Goal: Task Accomplishment & Management: Use online tool/utility

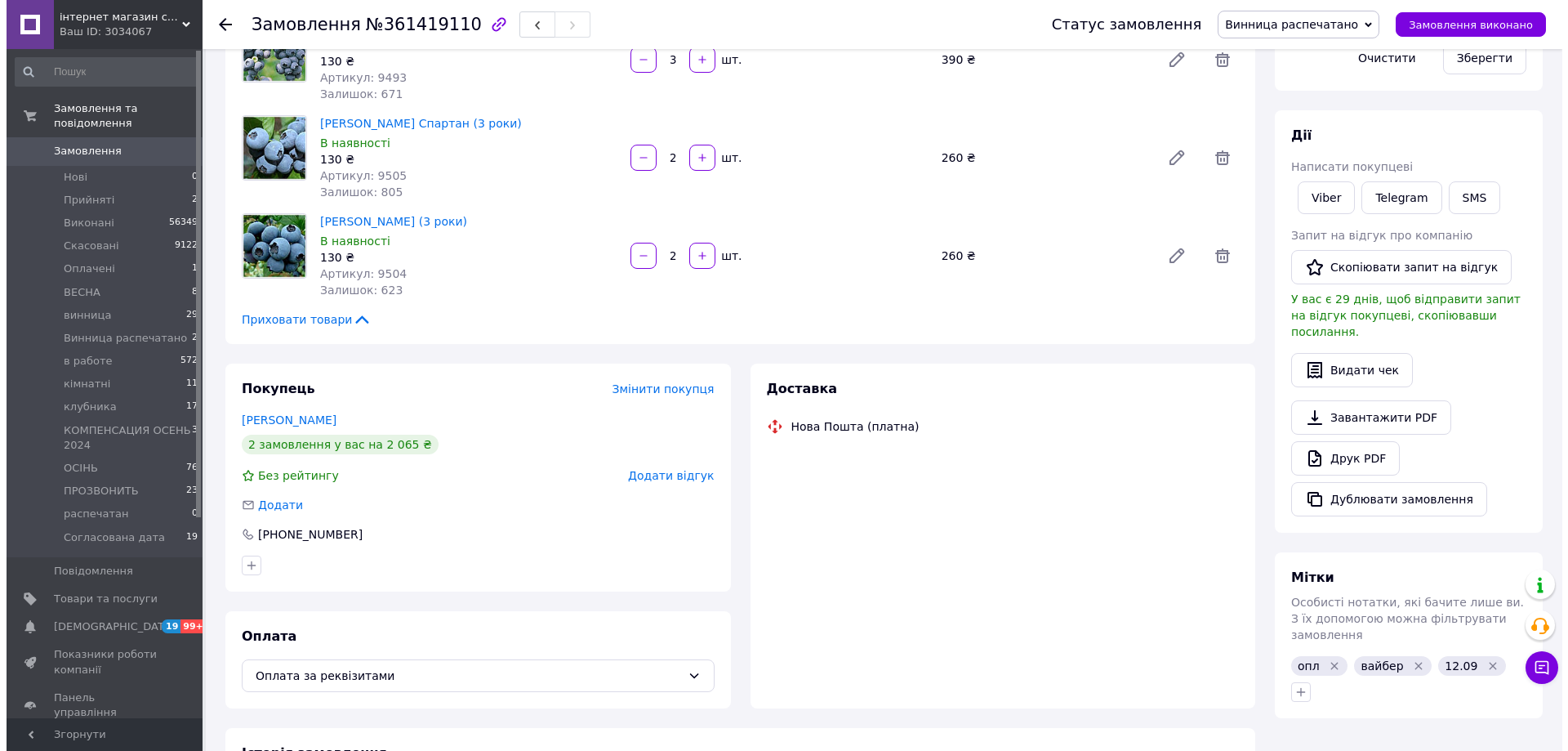
scroll to position [249, 0]
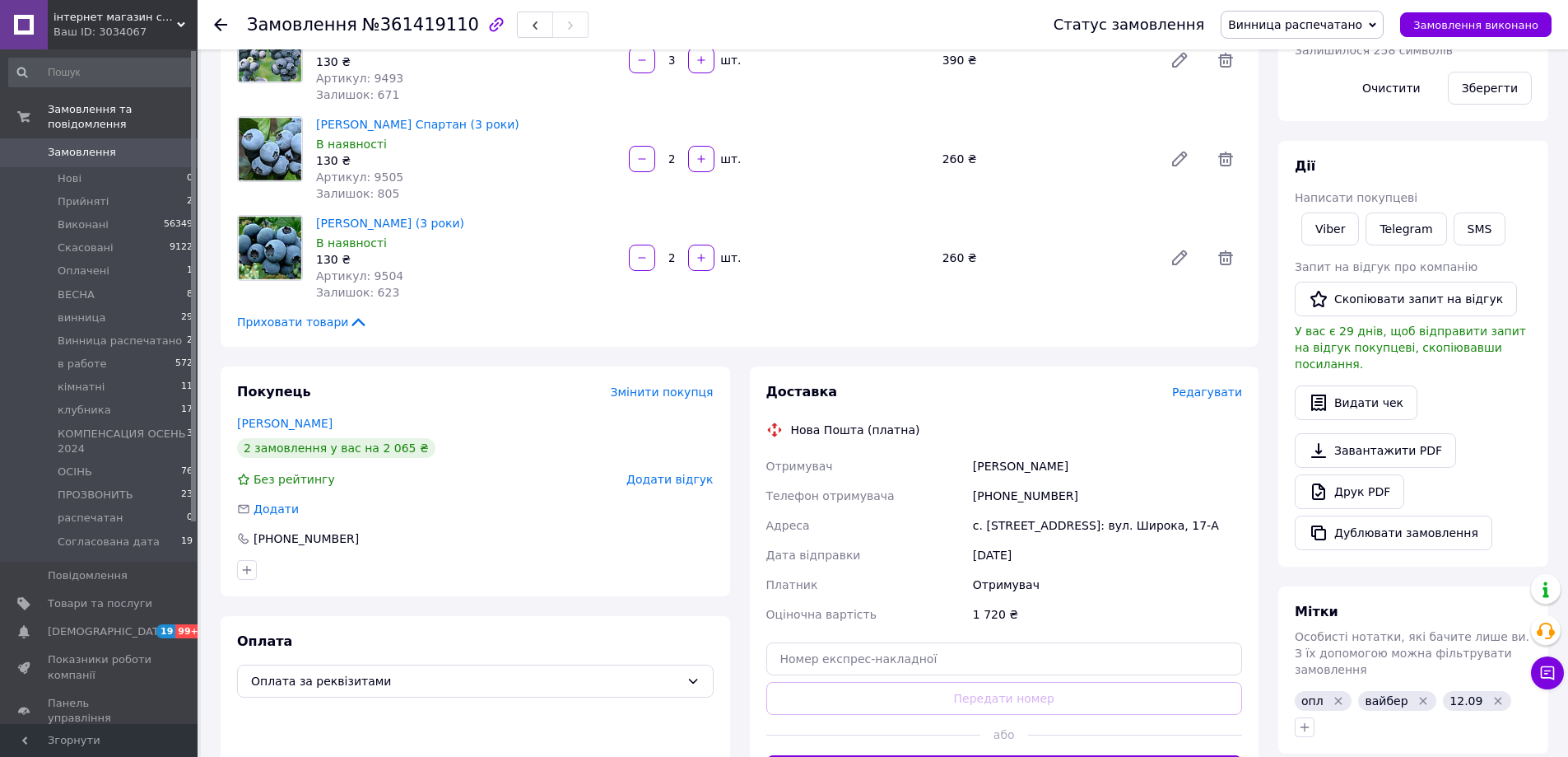
click at [1206, 395] on span "Редагувати" at bounding box center [1207, 392] width 70 height 13
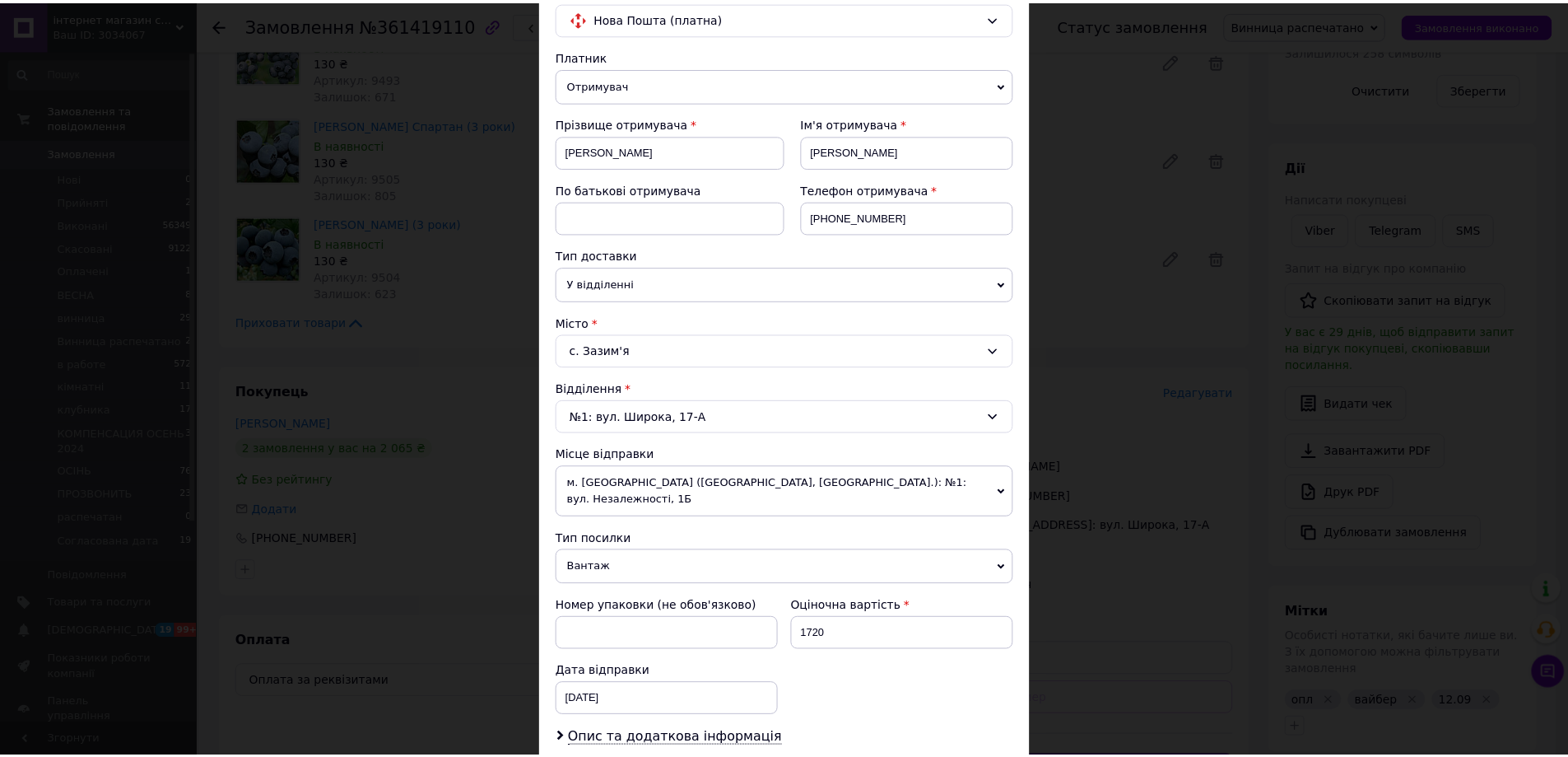
scroll to position [366, 0]
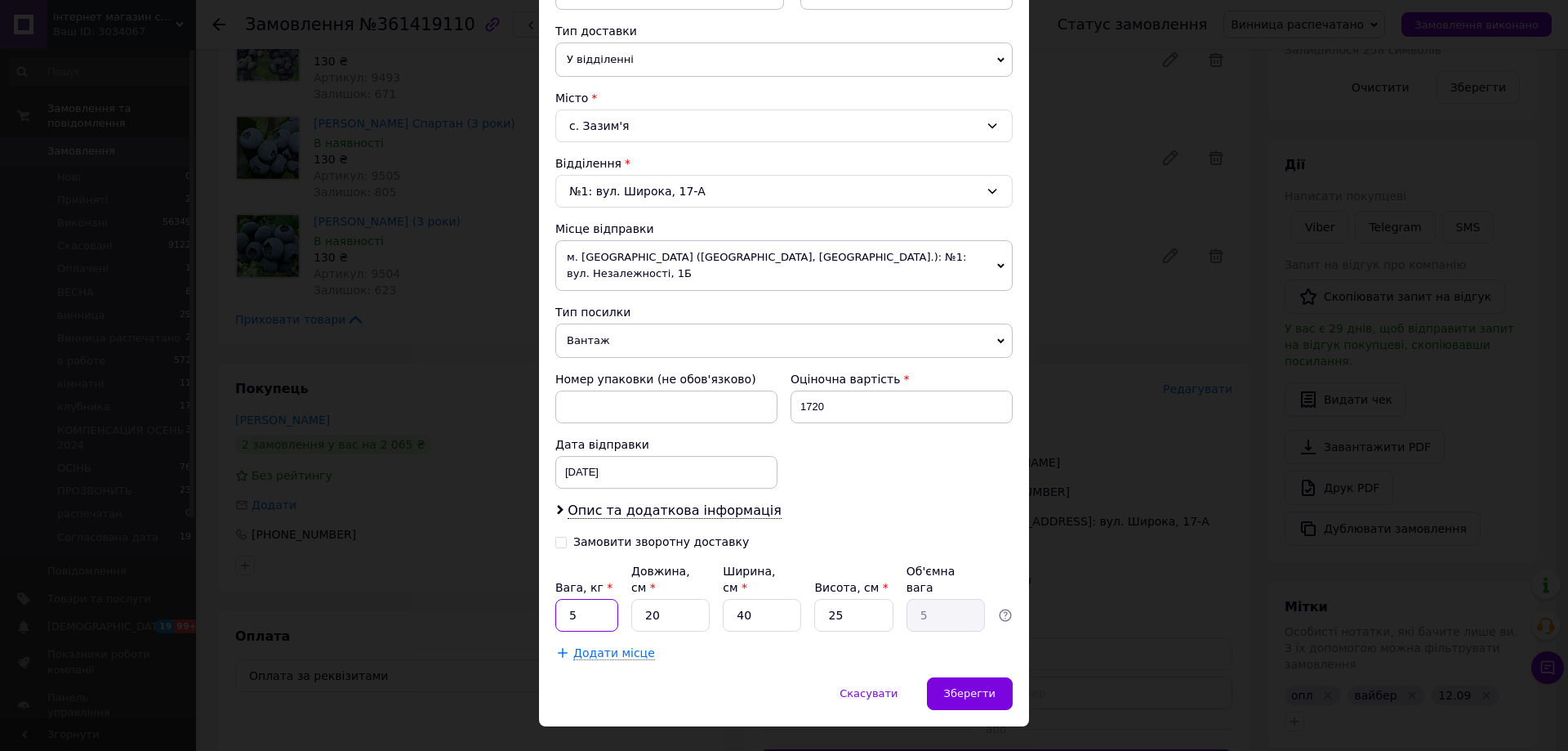
click at [588, 599] on input "5" at bounding box center [586, 615] width 63 height 33
type input "6"
type input "1.5"
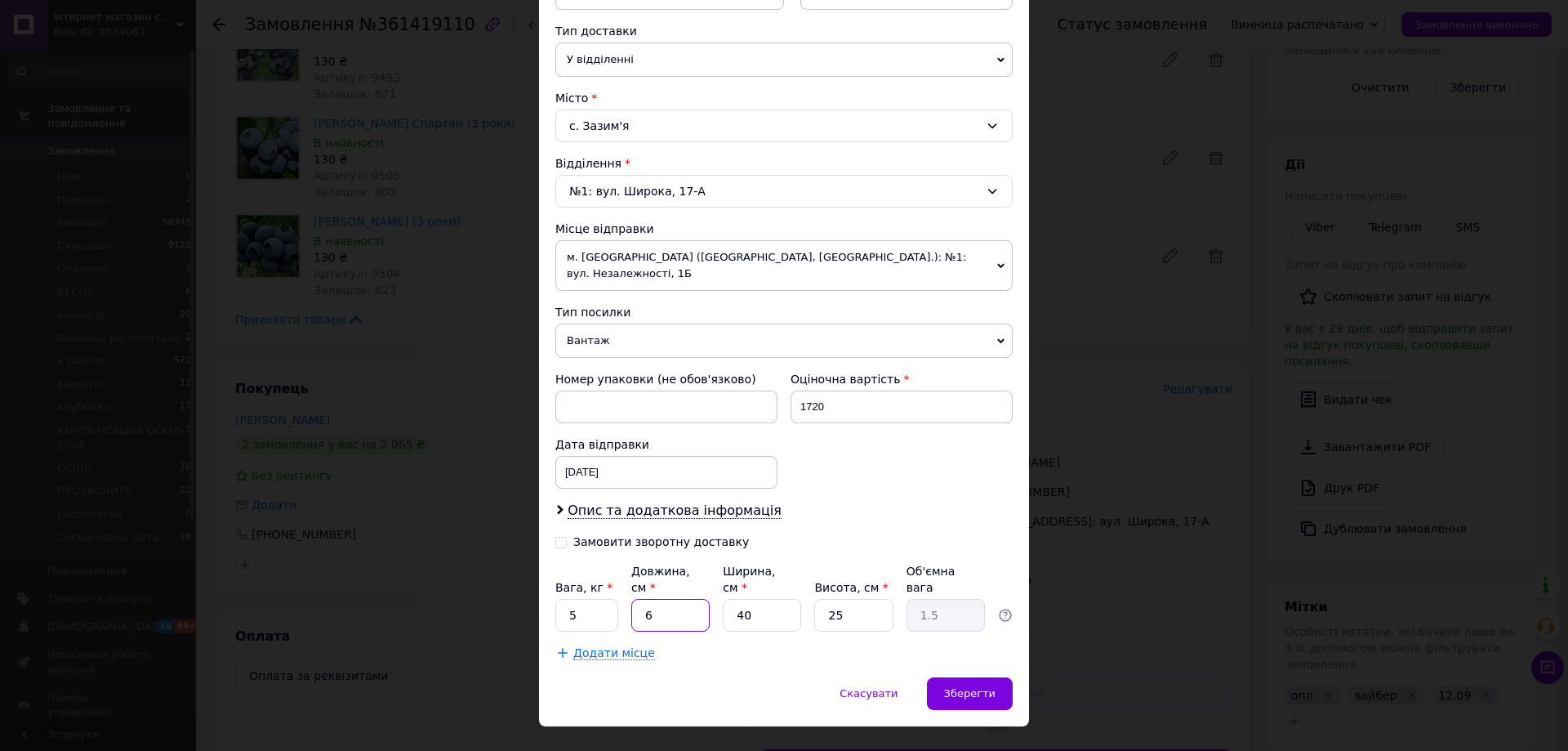
type input "60"
type input "15"
type input "60"
type input "4"
type input "1.5"
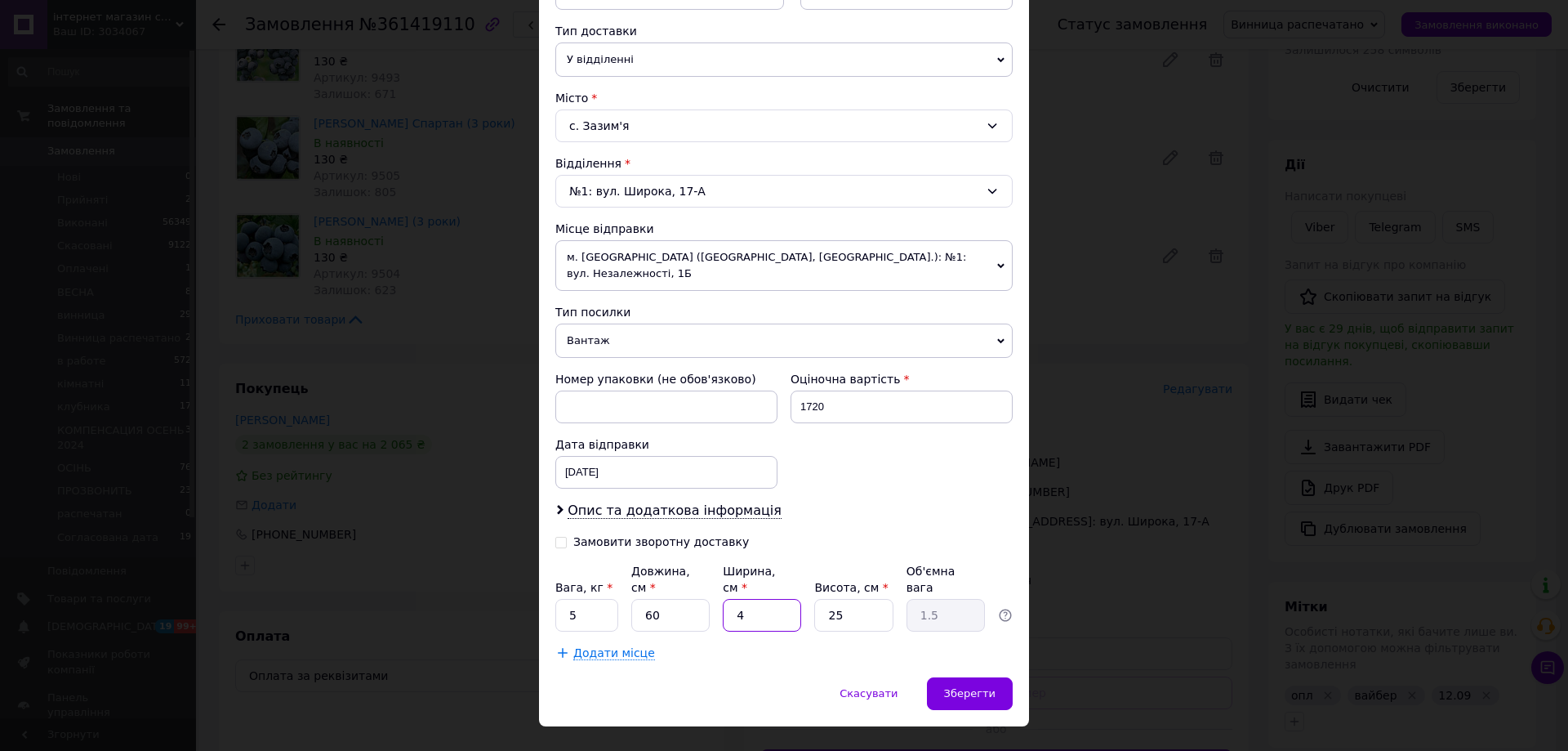
type input "40"
type input "15"
type input "4"
type input "2.4"
type input "40"
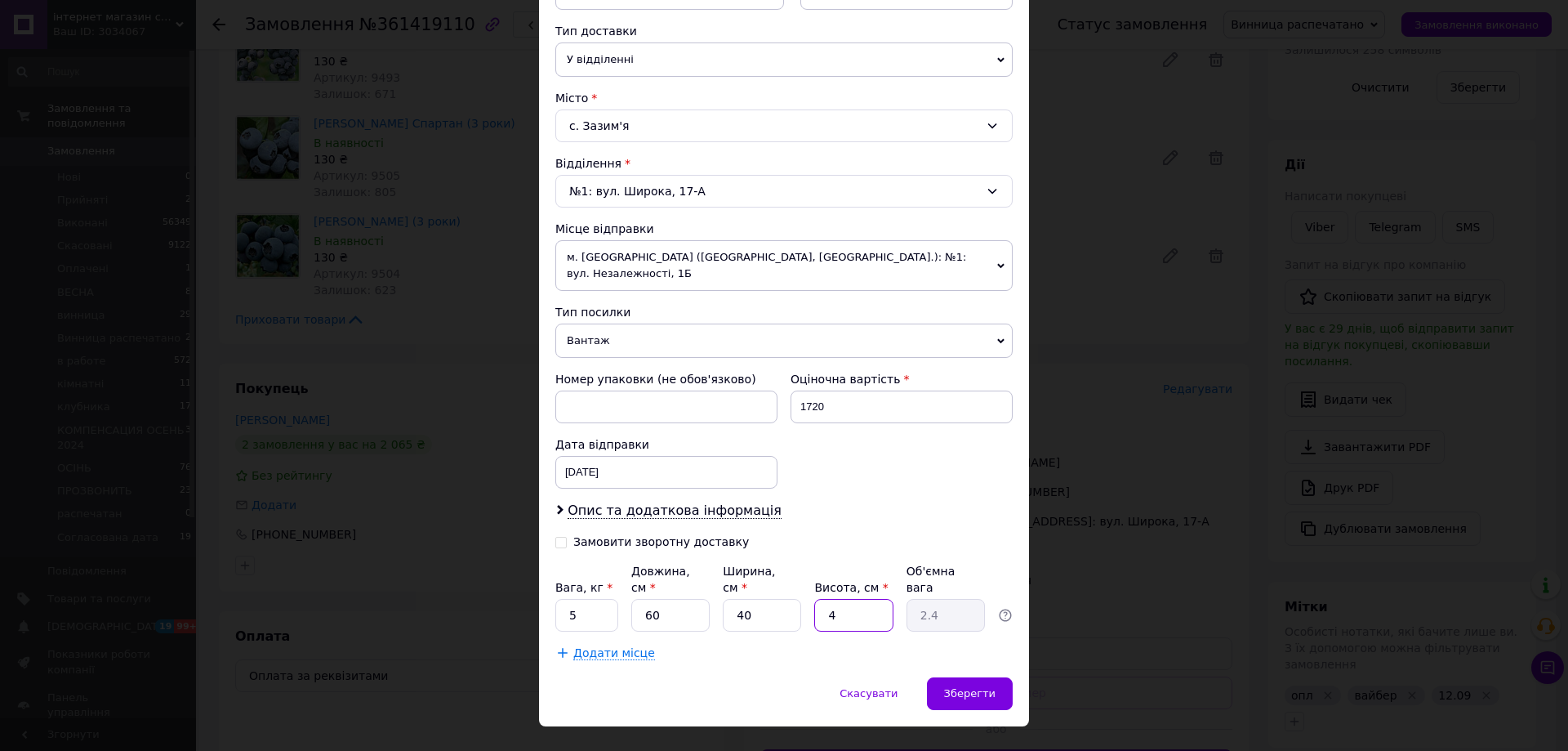
type input "24"
type input "40"
click at [973, 642] on div "Спосіб доставки Нова Пошта (платна) Платник Отримувач Відправник Прізвище отрим…" at bounding box center [784, 210] width 490 height 934
click at [977, 677] on div "Зберегти" at bounding box center [969, 694] width 86 height 33
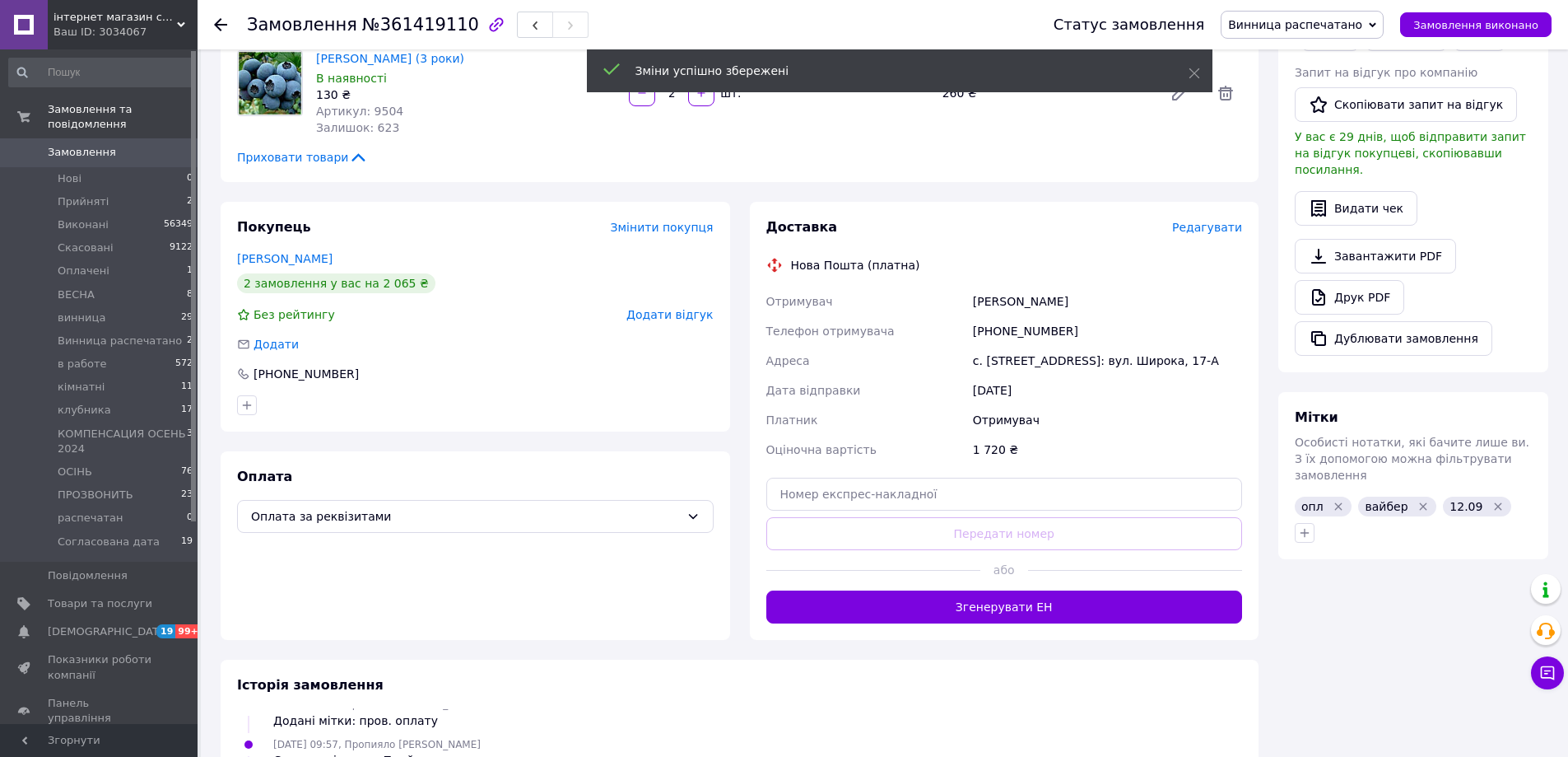
scroll to position [323, 0]
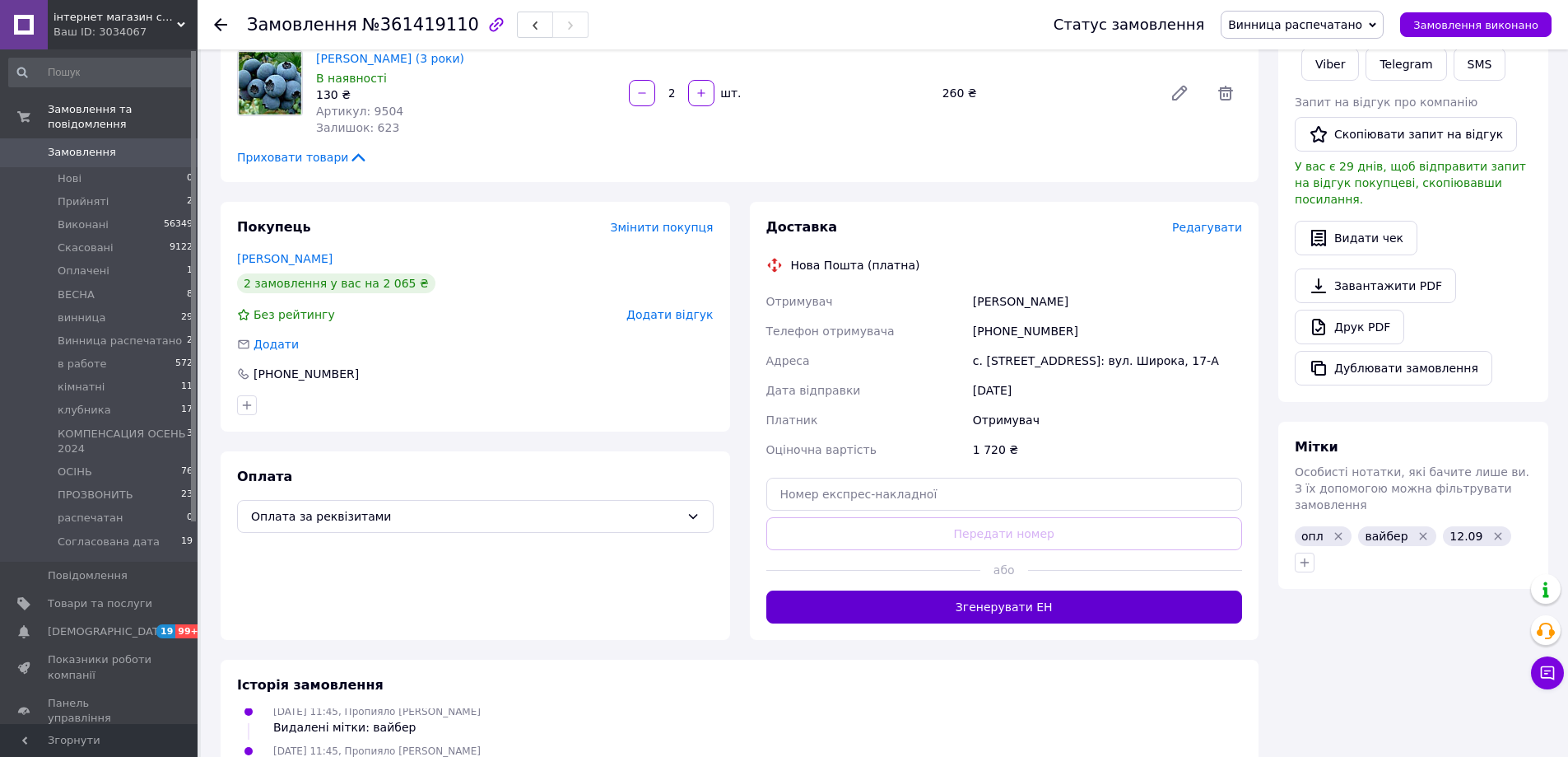
click at [1028, 605] on button "Згенерувати ЕН" at bounding box center [1004, 607] width 476 height 33
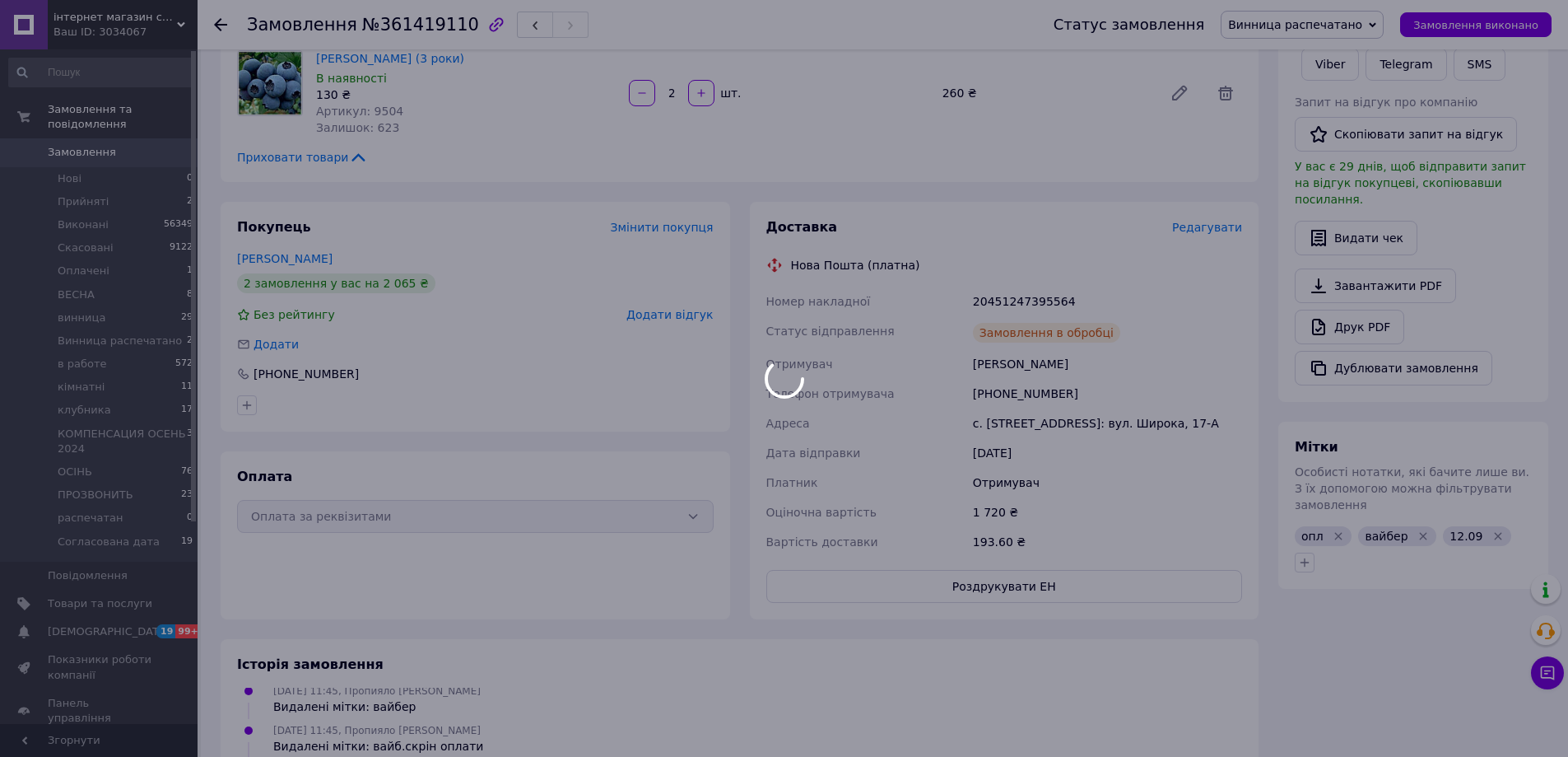
scroll to position [362, 0]
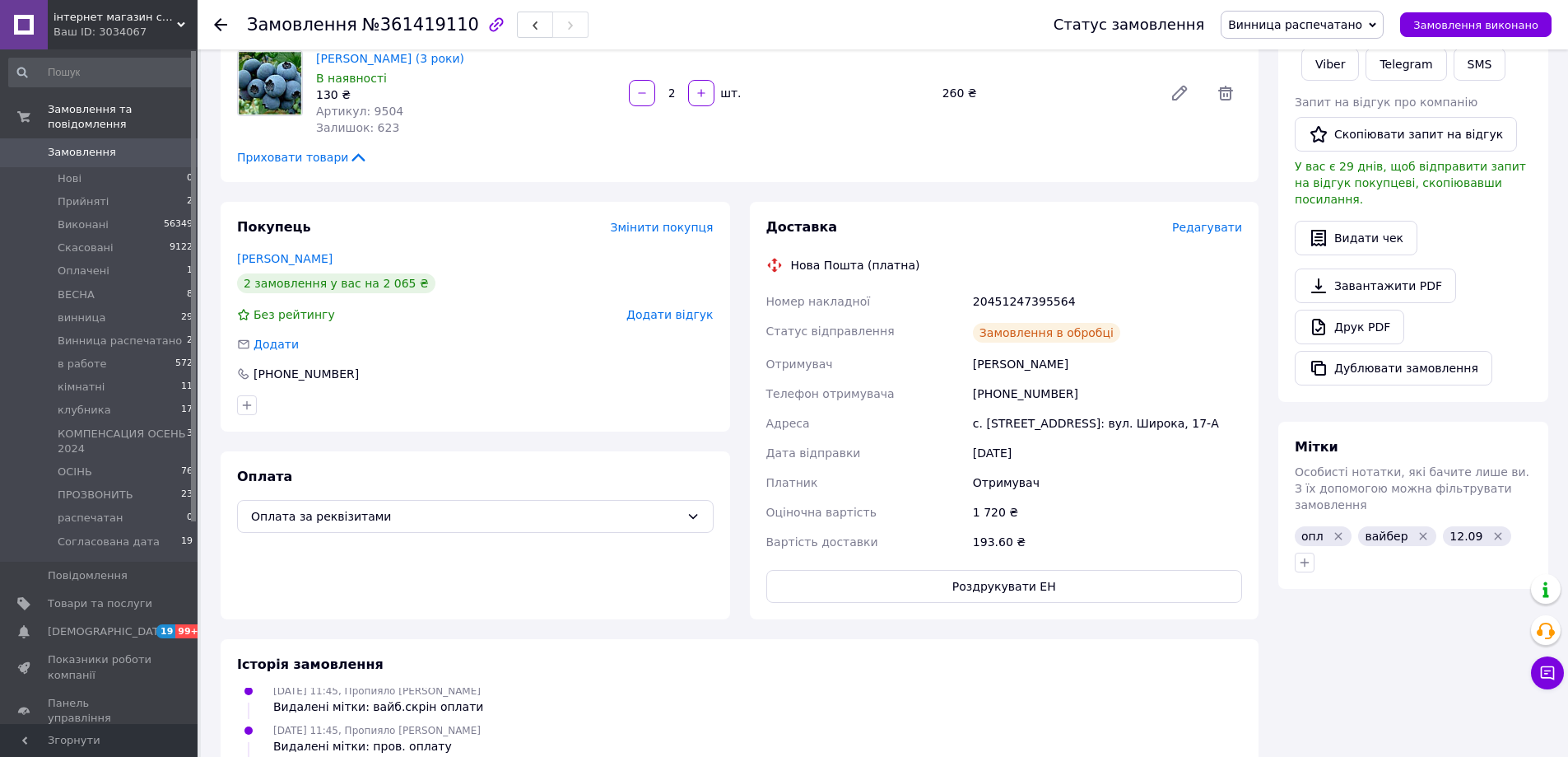
click at [1001, 300] on div "20451247395564" at bounding box center [1107, 301] width 276 height 29
copy div "20451247395564"
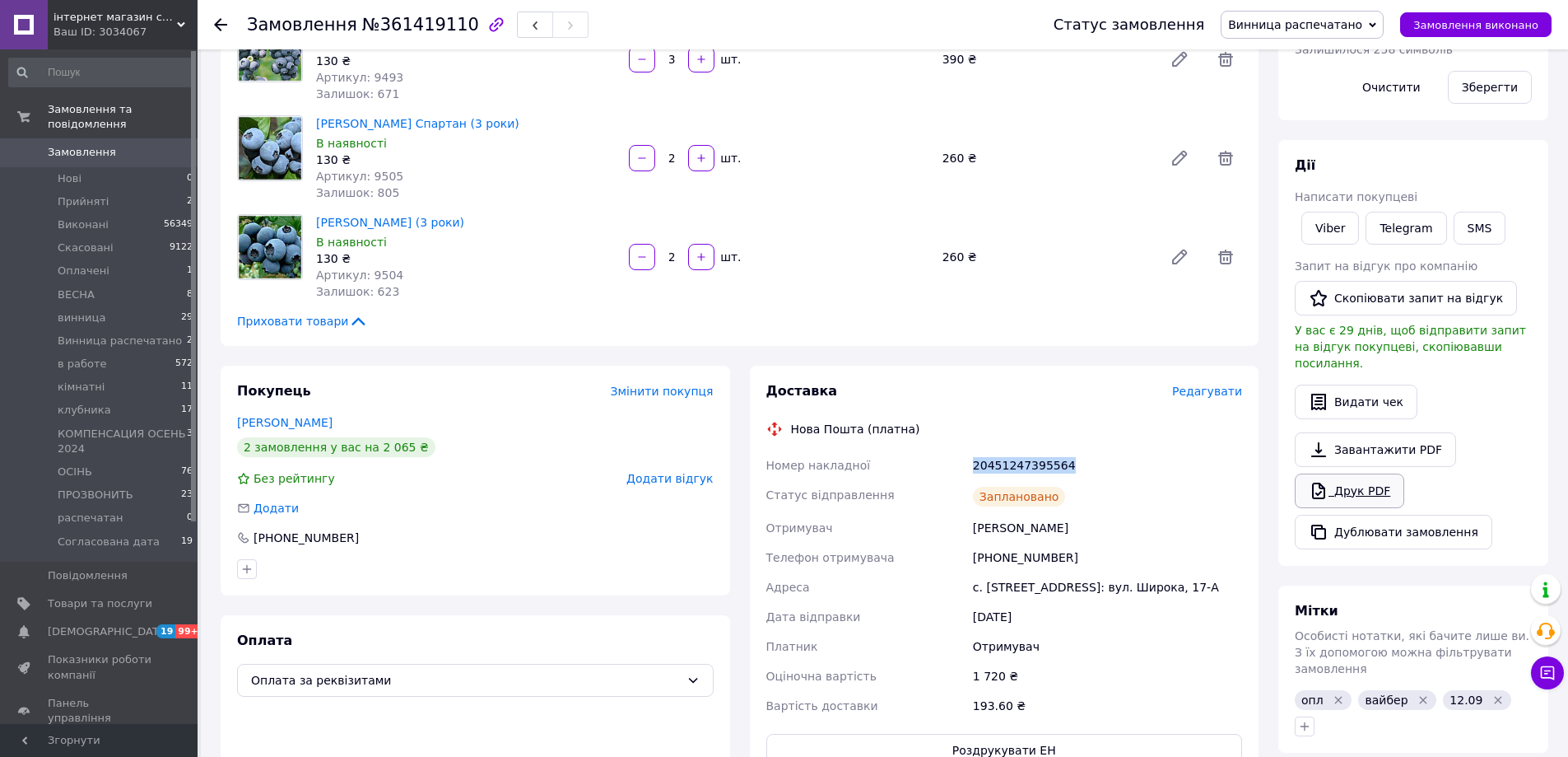
scroll to position [371, 0]
click at [1454, 236] on button "SMS" at bounding box center [1479, 228] width 52 height 33
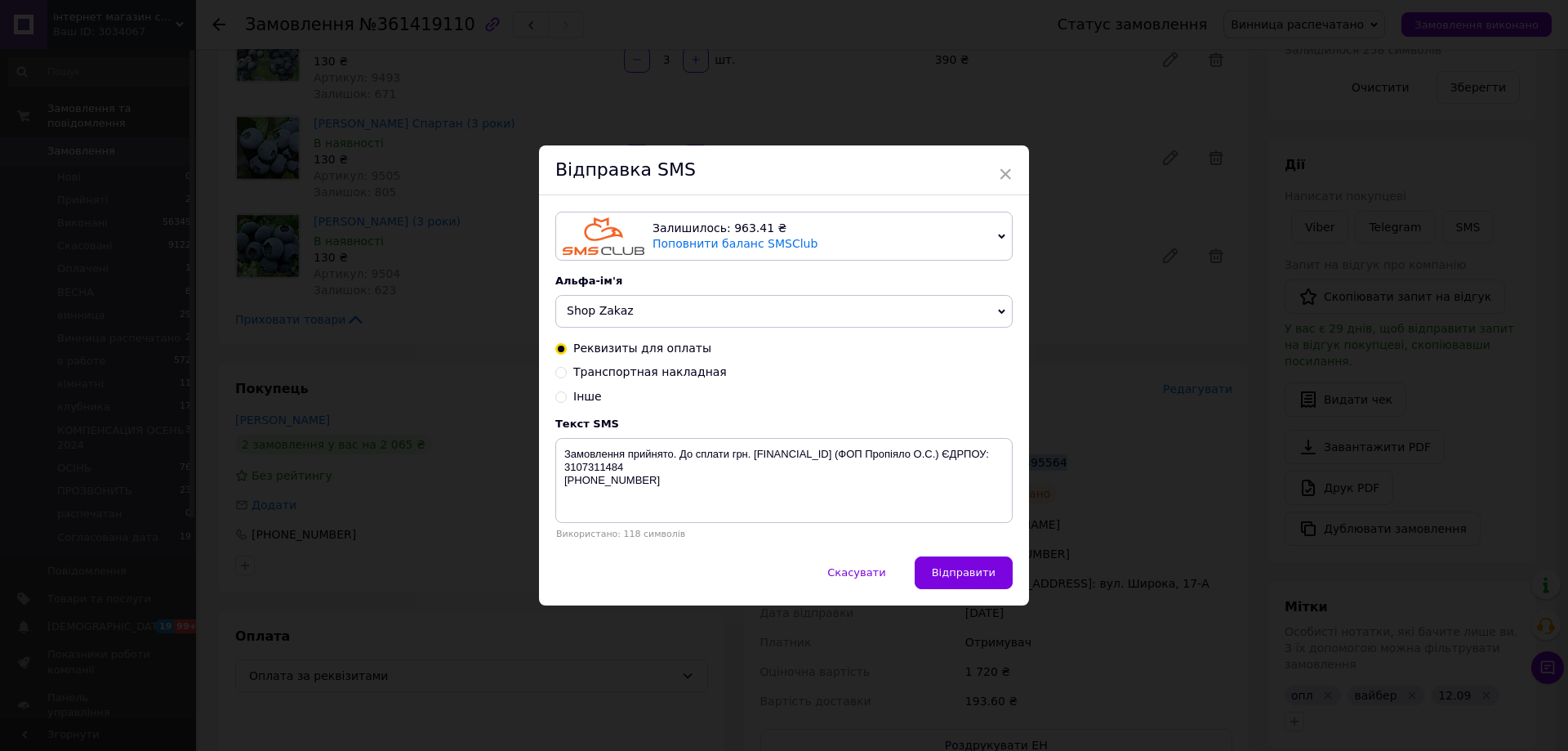
click at [604, 310] on span "Shop Zakaz" at bounding box center [601, 310] width 67 height 13
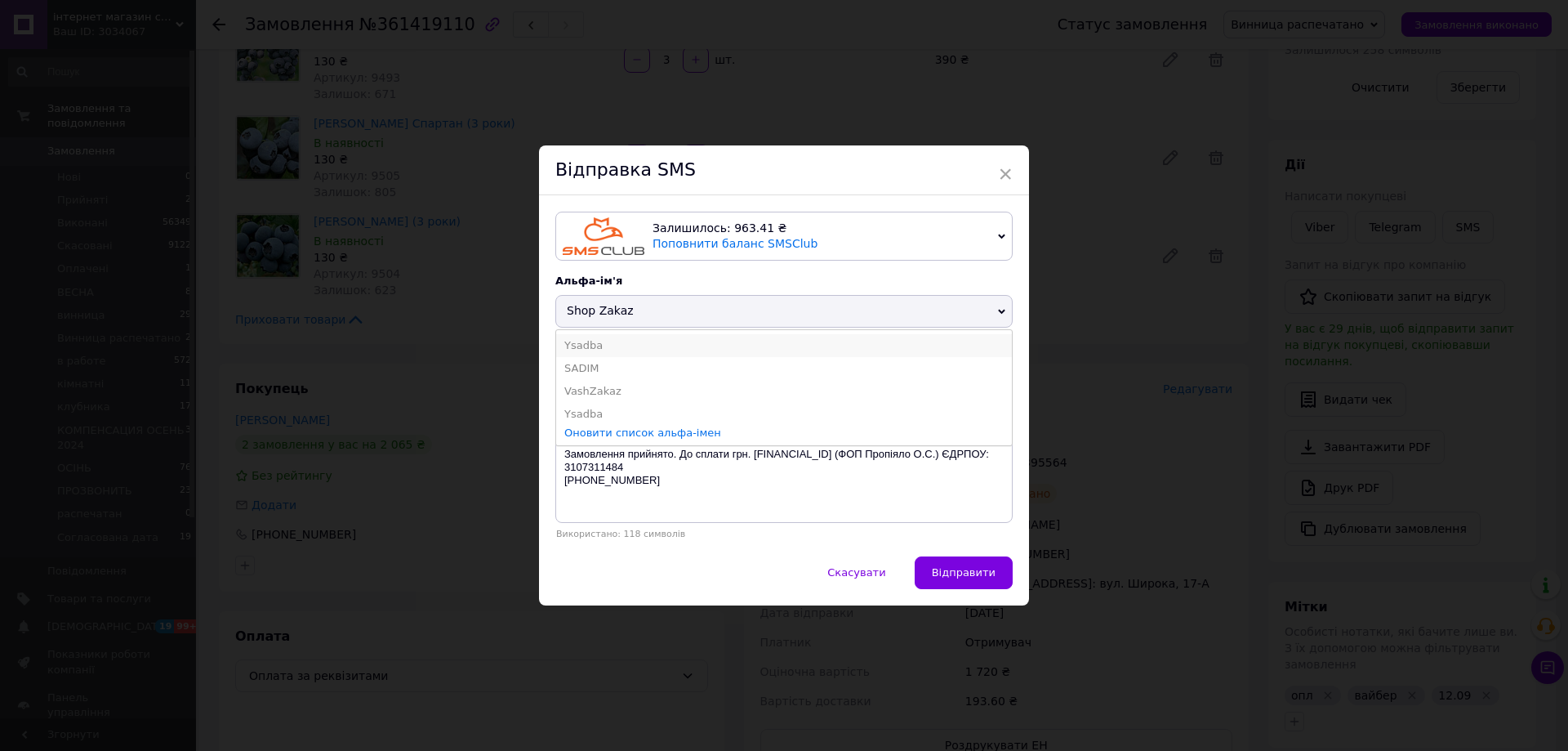
click at [615, 353] on li "Ysadba" at bounding box center [784, 345] width 456 height 23
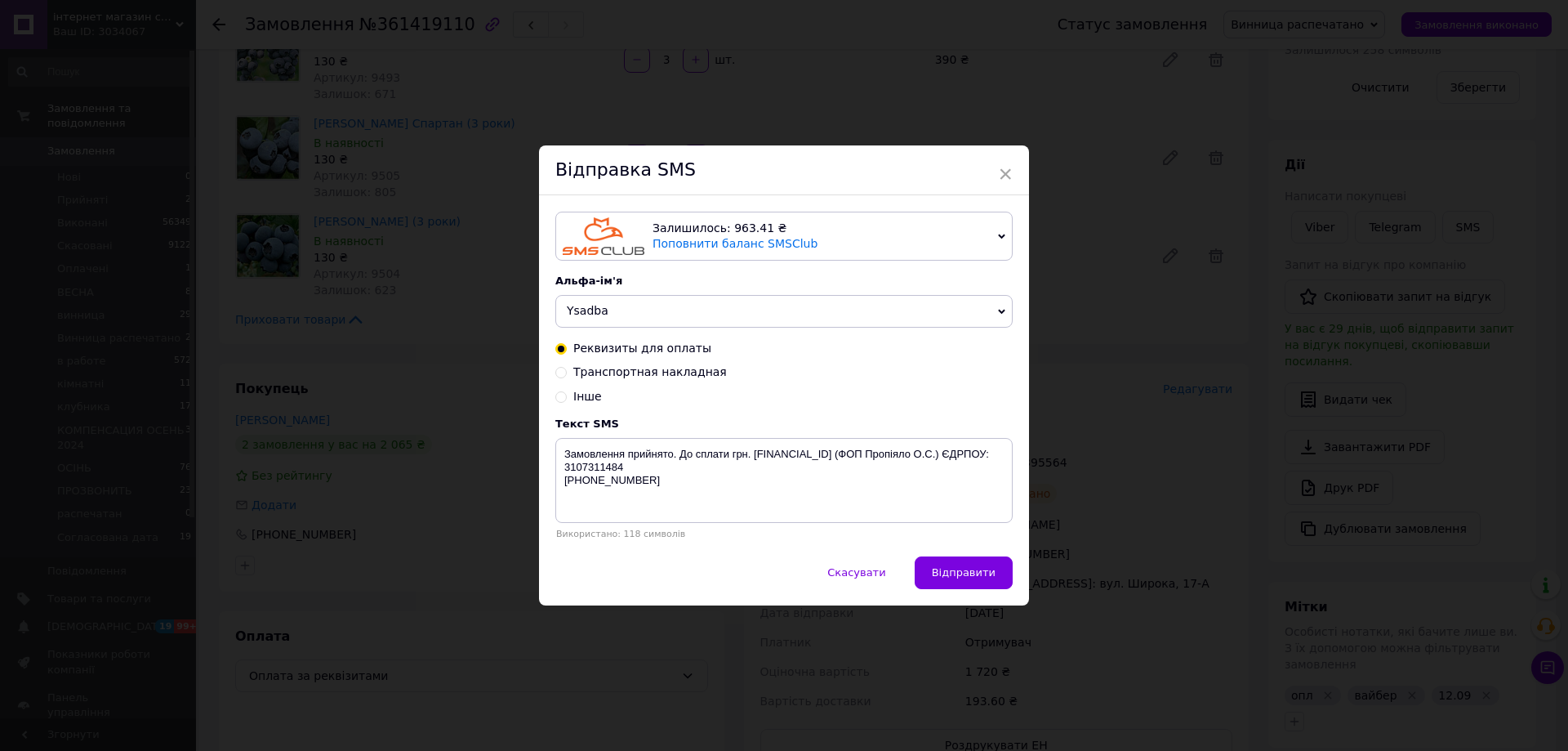
click at [584, 365] on span "Транспортная накладная" at bounding box center [650, 371] width 154 height 13
click at [567, 365] on input "Транспортная накладная" at bounding box center [561, 370] width 12 height 12
radio input "true"
radio input "false"
click at [584, 370] on span "Транспортная накладная" at bounding box center [650, 371] width 154 height 13
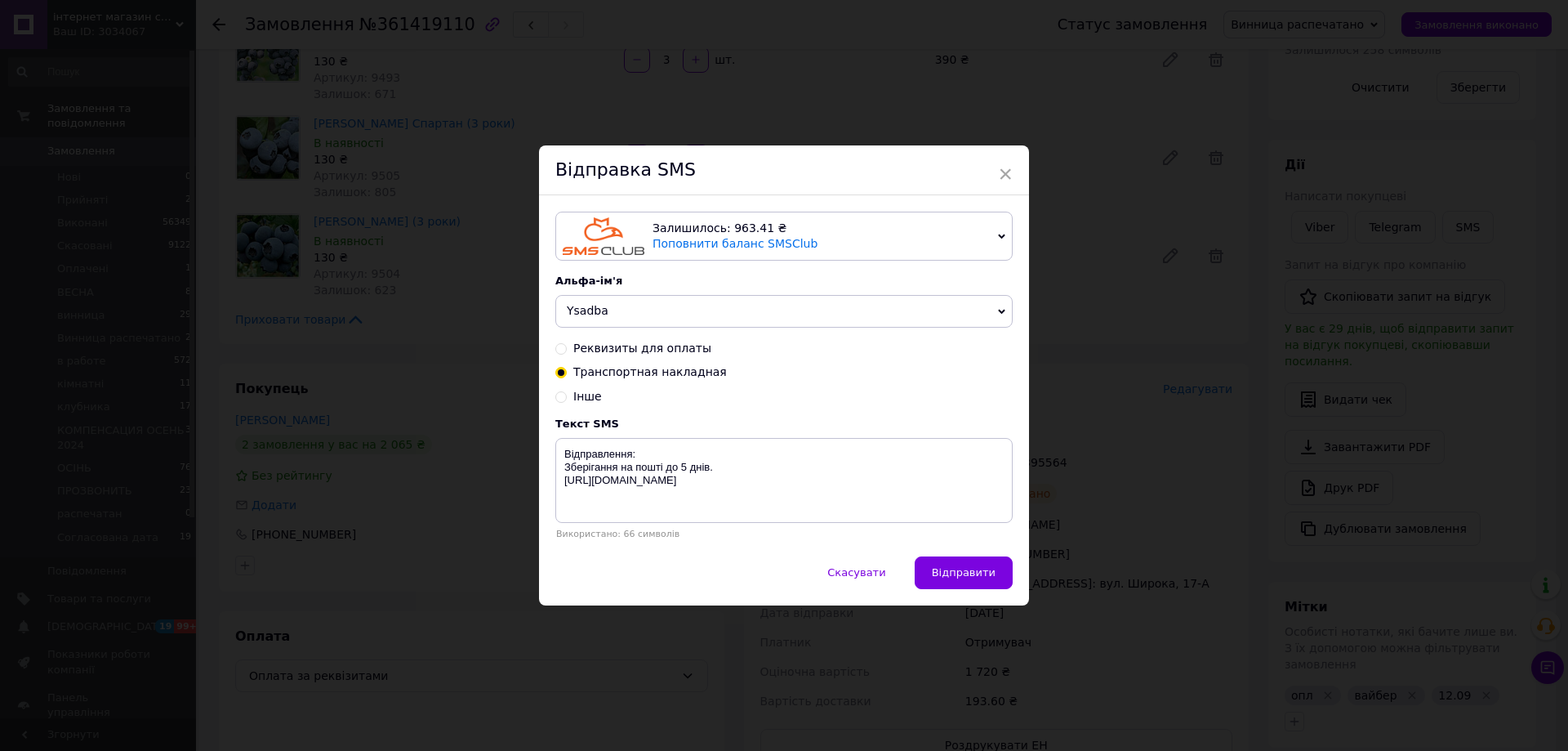
click at [567, 370] on input "Транспортная накладная" at bounding box center [561, 370] width 12 height 12
click at [673, 460] on textarea "Відправлення: Зберігання на пошті до 5 днів. [URL][DOMAIN_NAME]" at bounding box center [784, 480] width 457 height 85
paste textarea "20451247395564"
type textarea "Відправлення:20451247395564 Зберігання на пошті до 5 днів. [URL][DOMAIN_NAME]"
click at [939, 564] on button "Відправити" at bounding box center [964, 573] width 98 height 33
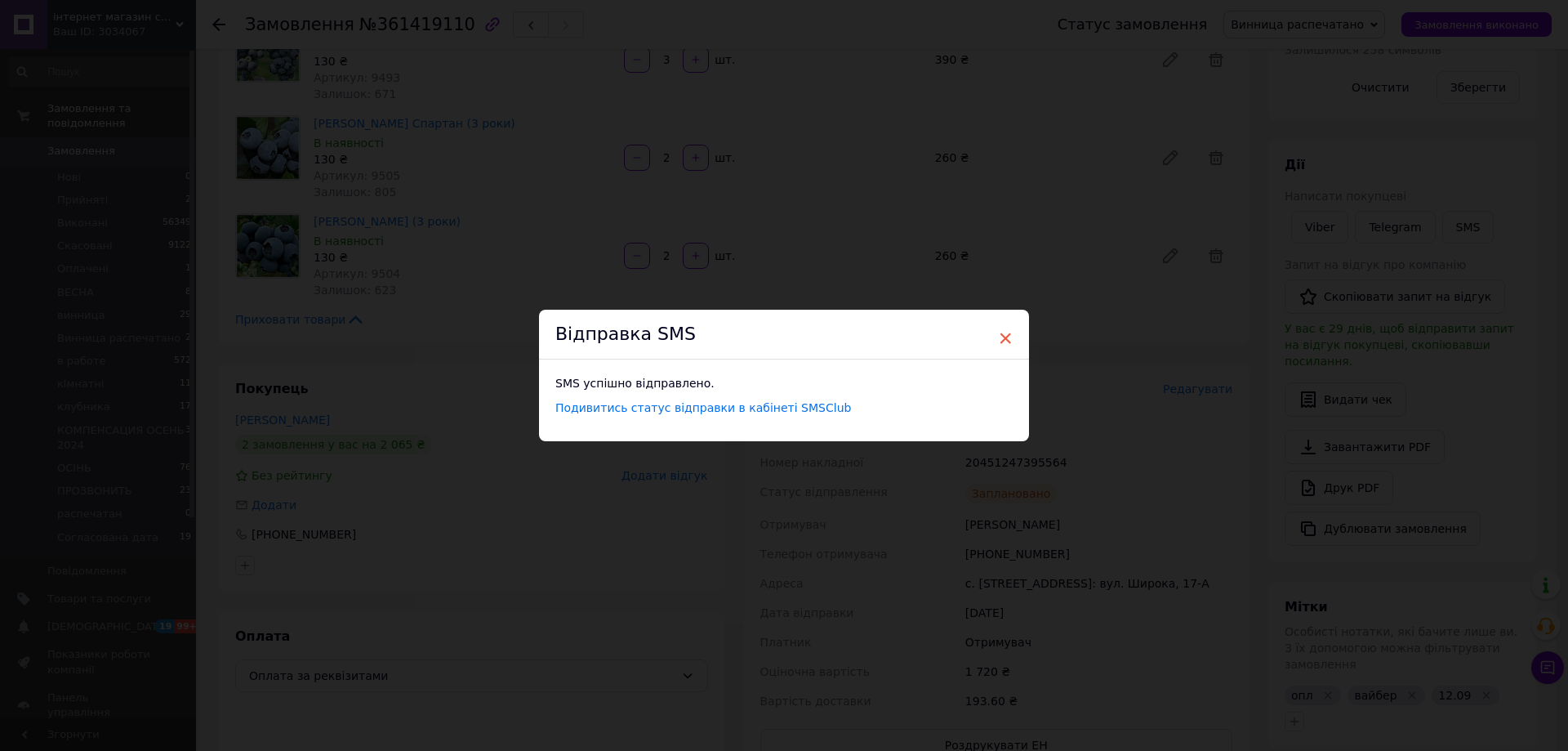
click at [1007, 332] on span "×" at bounding box center [1005, 338] width 15 height 28
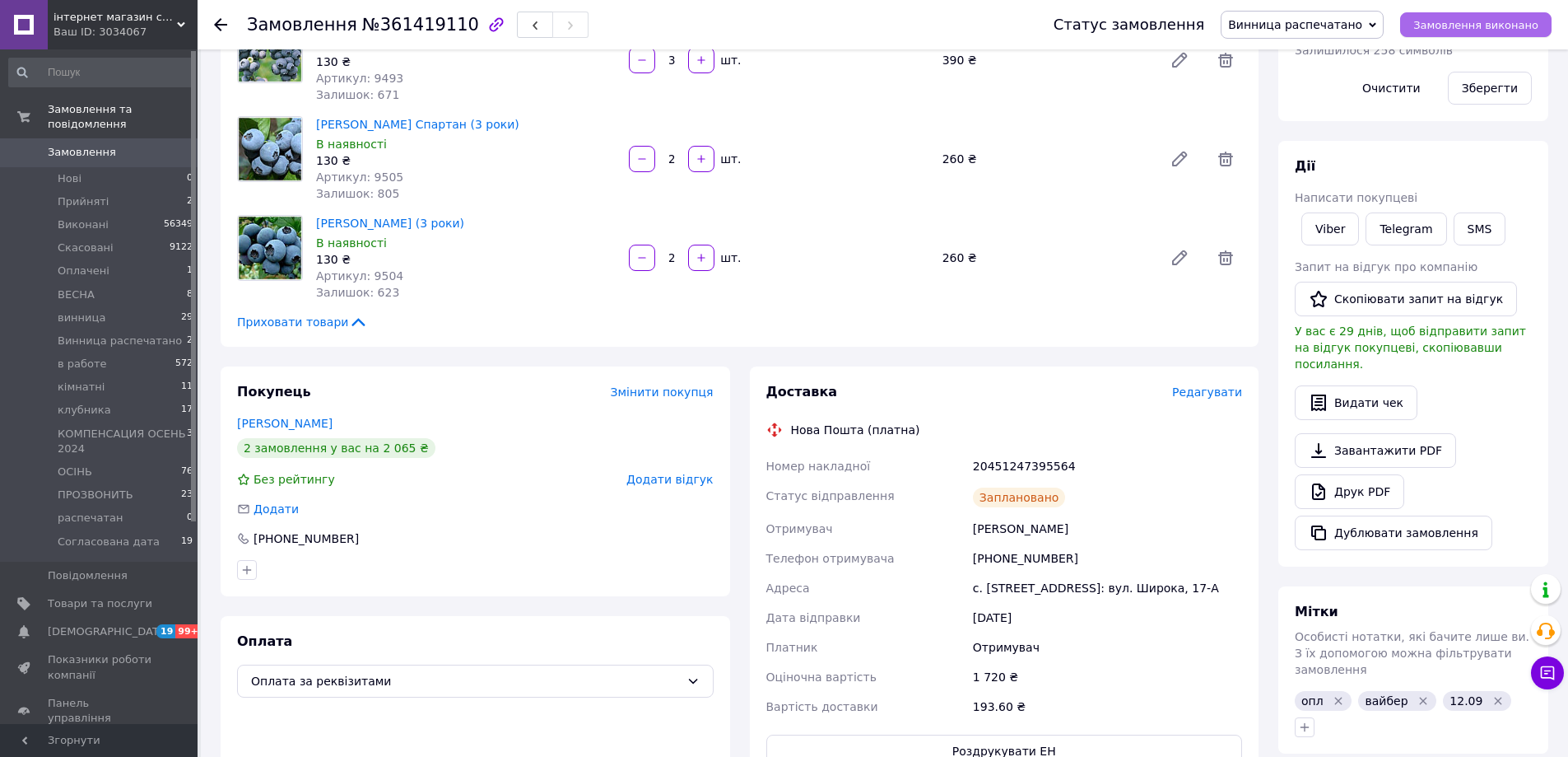
click at [1479, 24] on span "Замовлення виконано" at bounding box center [1476, 25] width 125 height 12
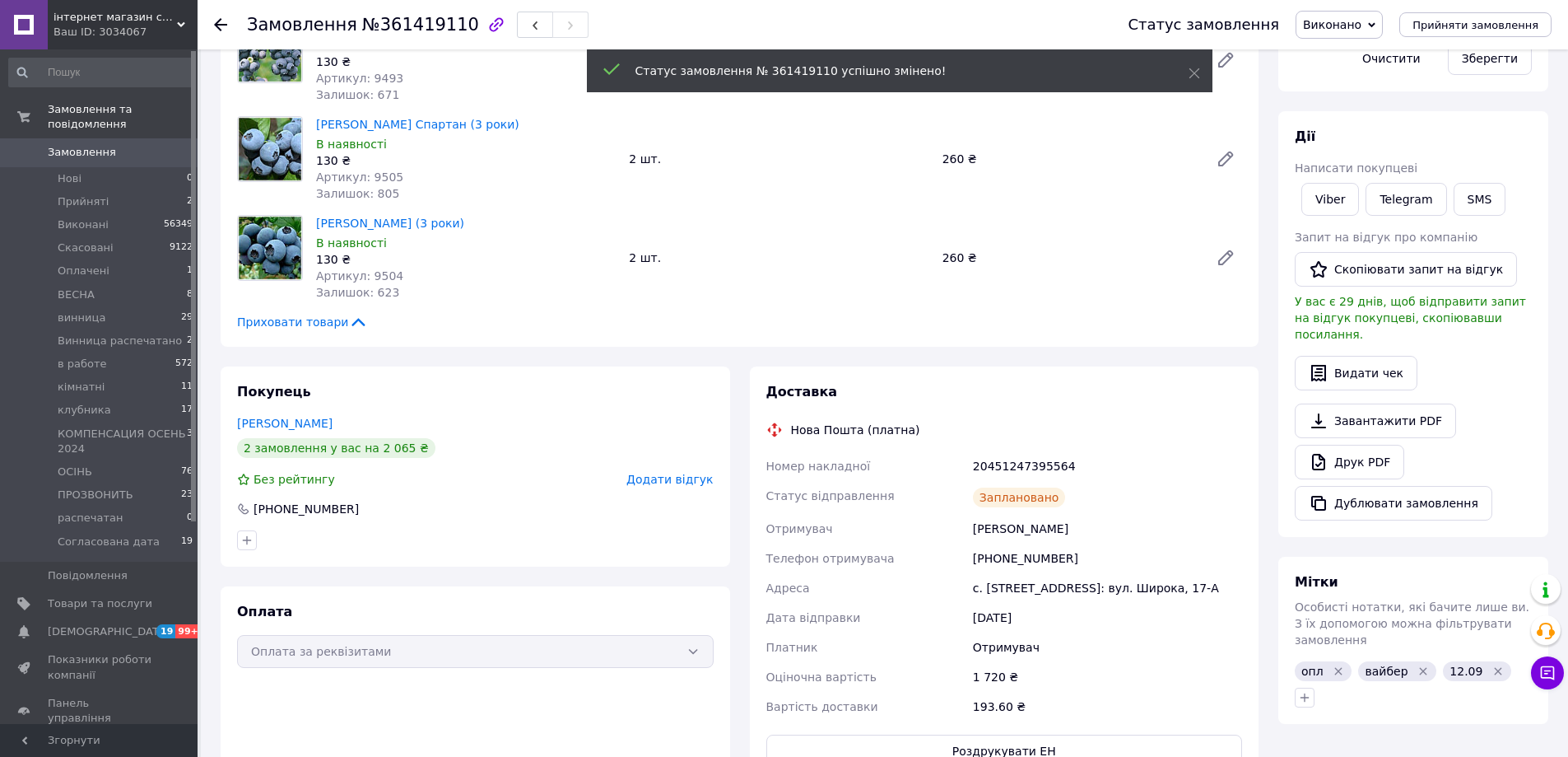
scroll to position [441, 0]
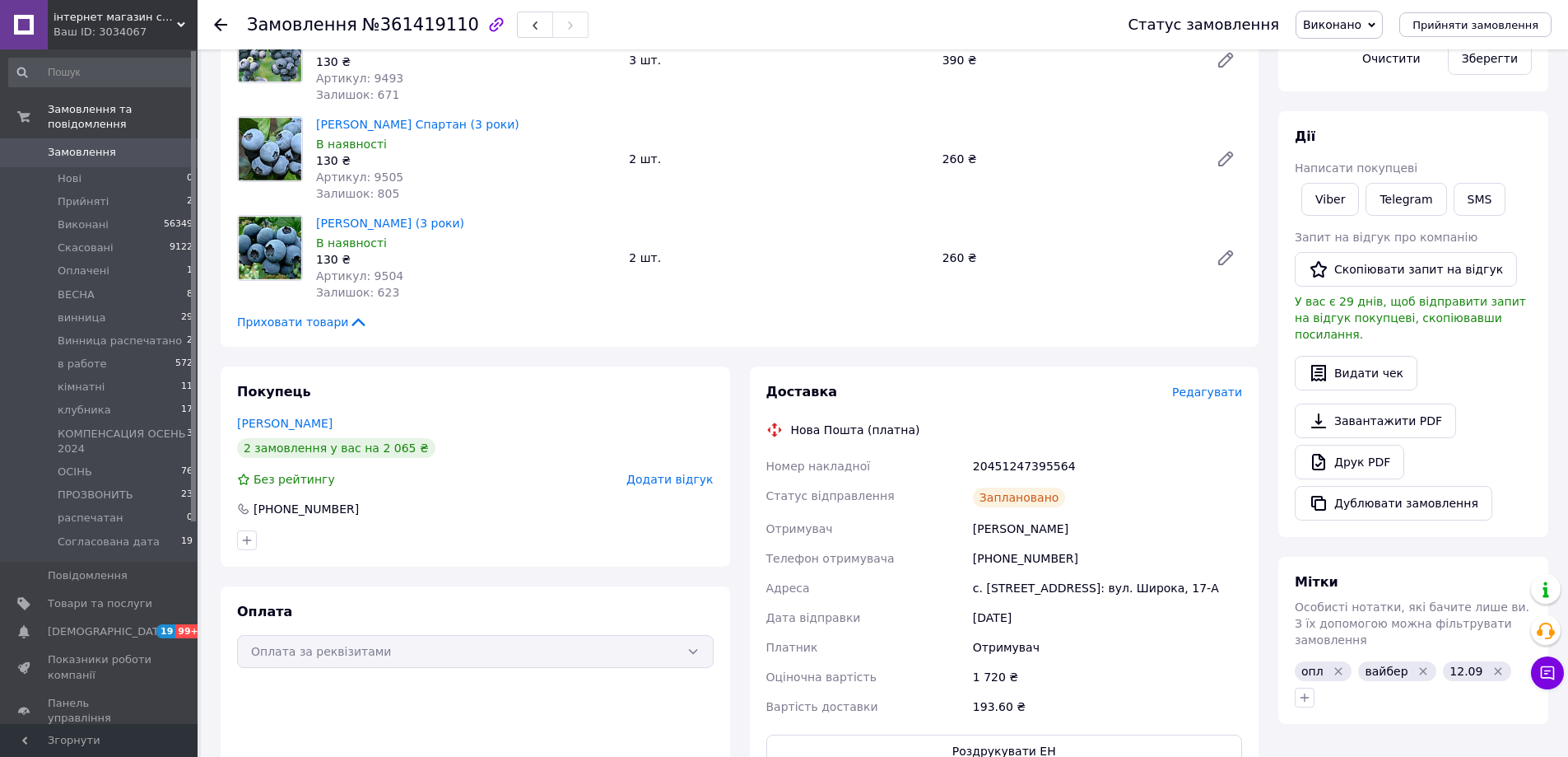
click at [132, 145] on span "Замовлення" at bounding box center [100, 152] width 105 height 15
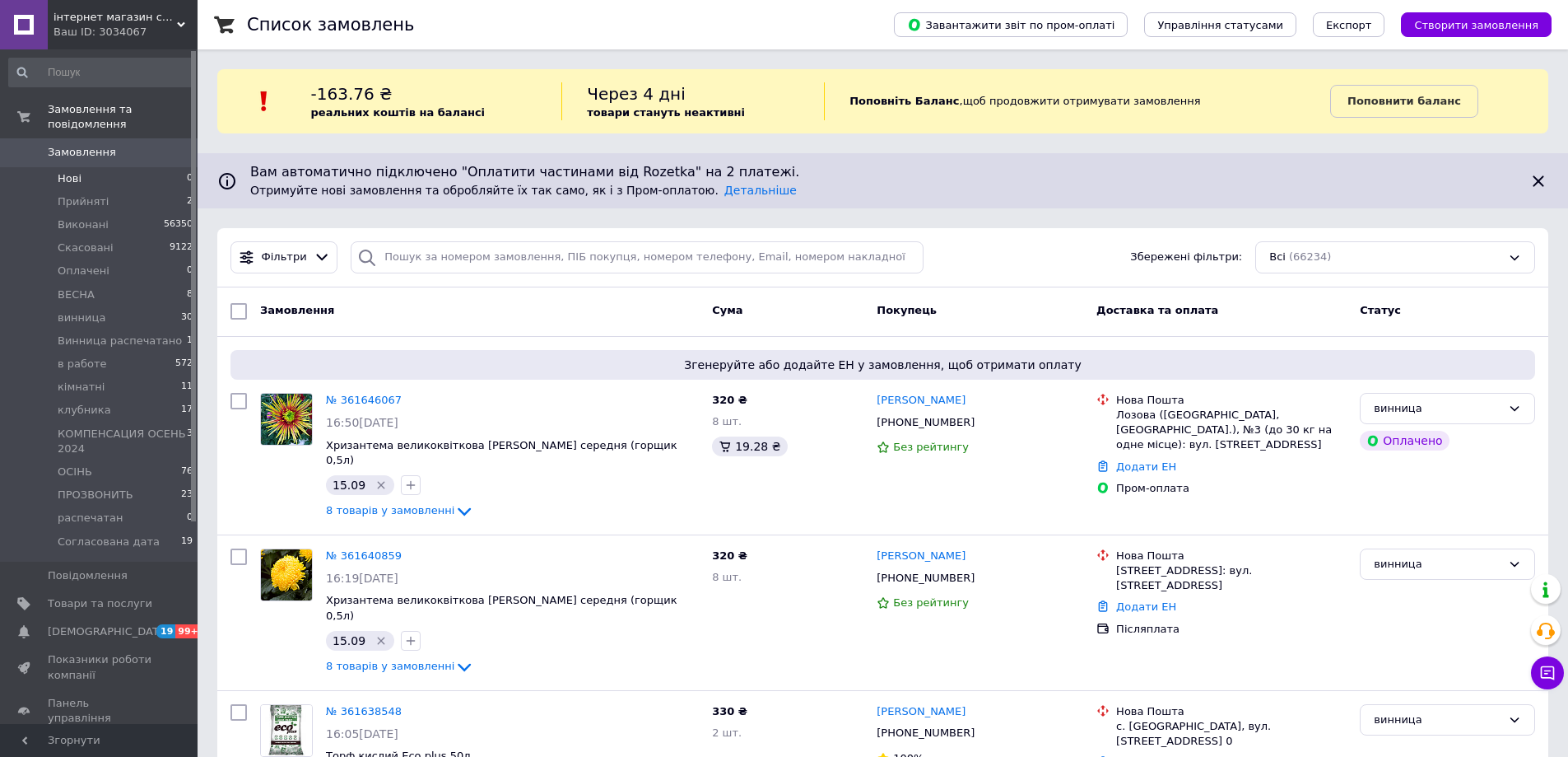
click at [140, 171] on li "Нові 0" at bounding box center [101, 178] width 203 height 23
